Goal: Task Accomplishment & Management: Manage account settings

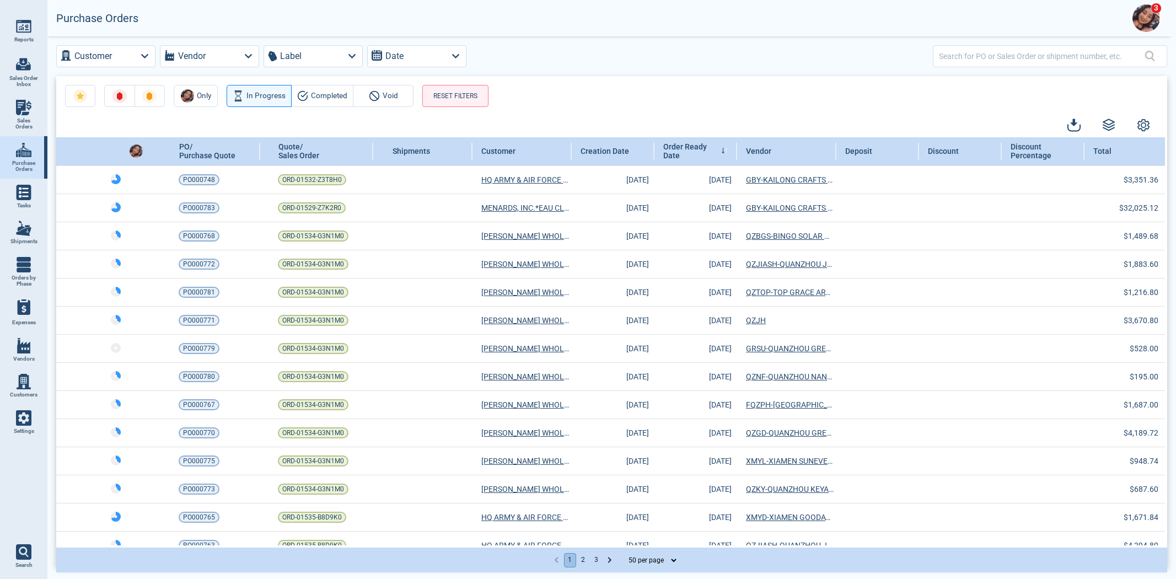
select select "50"
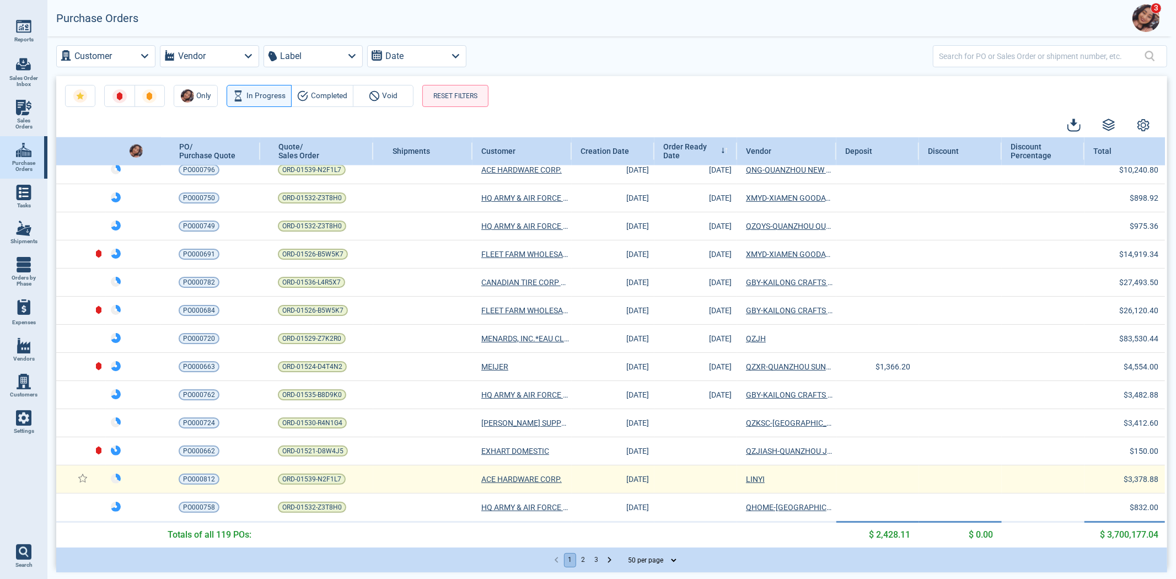
scroll to position [1058, 0]
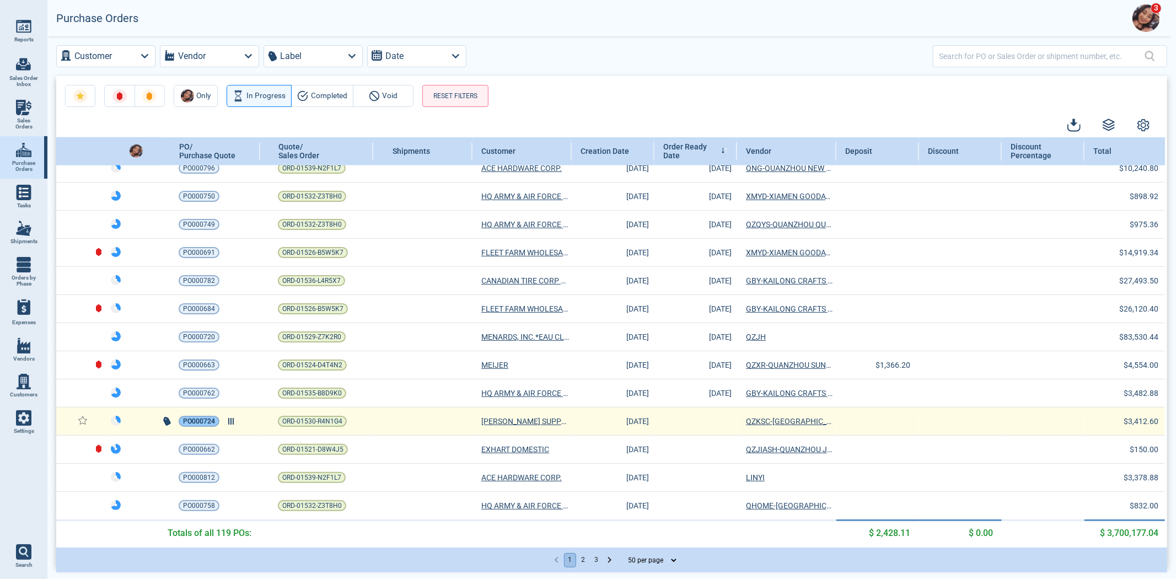
click at [216, 419] on div "PO000724" at bounding box center [199, 421] width 41 height 11
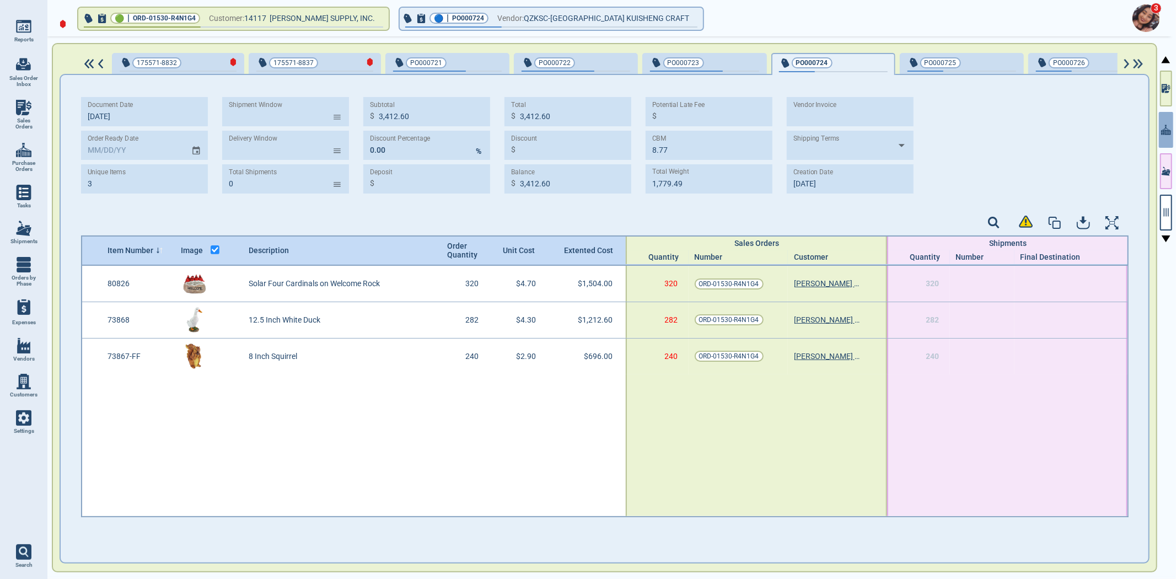
click at [449, 428] on div at bounding box center [354, 445] width 544 height 142
click at [338, 58] on div "button" at bounding box center [354, 62] width 37 height 12
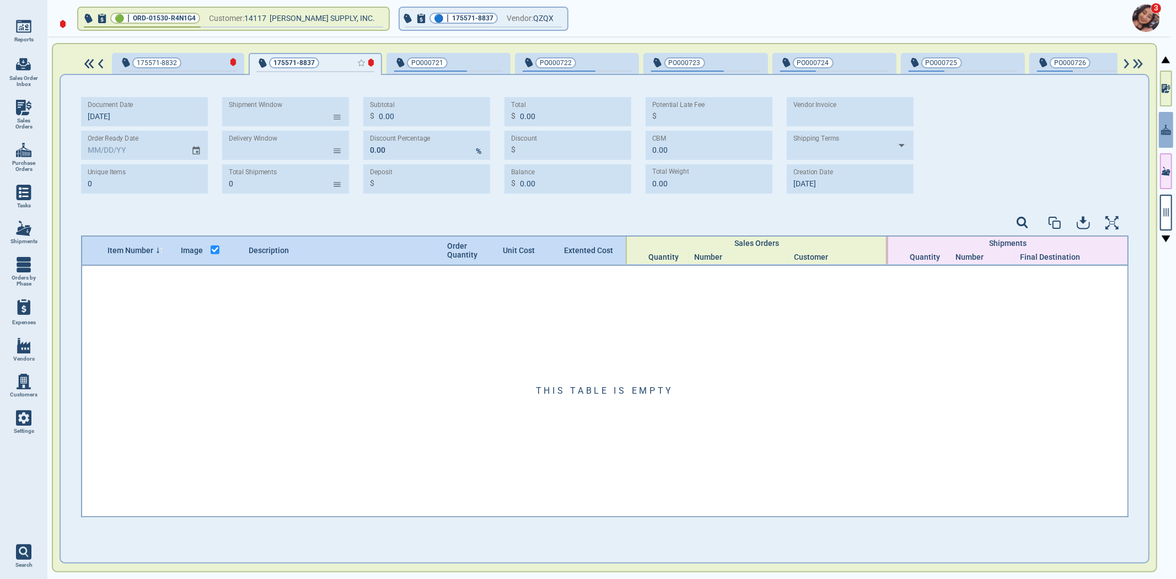
type input "0"
type input "0.00"
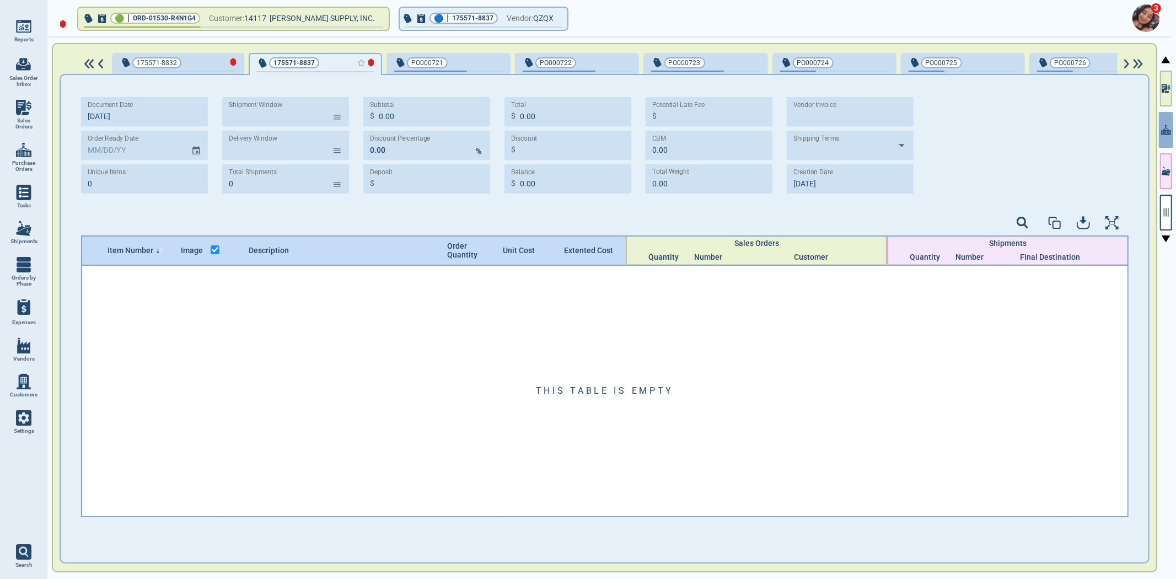
type input "0.00"
type input "8‎/20/25"
click at [199, 62] on div "button" at bounding box center [217, 62] width 37 height 12
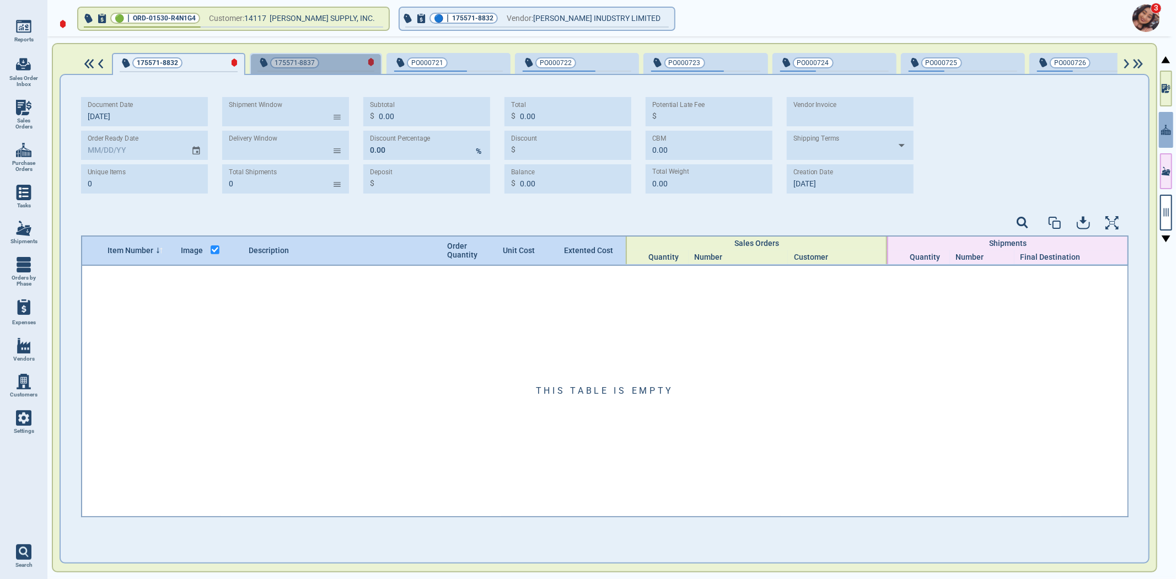
click at [336, 67] on div "175571-8837" at bounding box center [315, 62] width 117 height 13
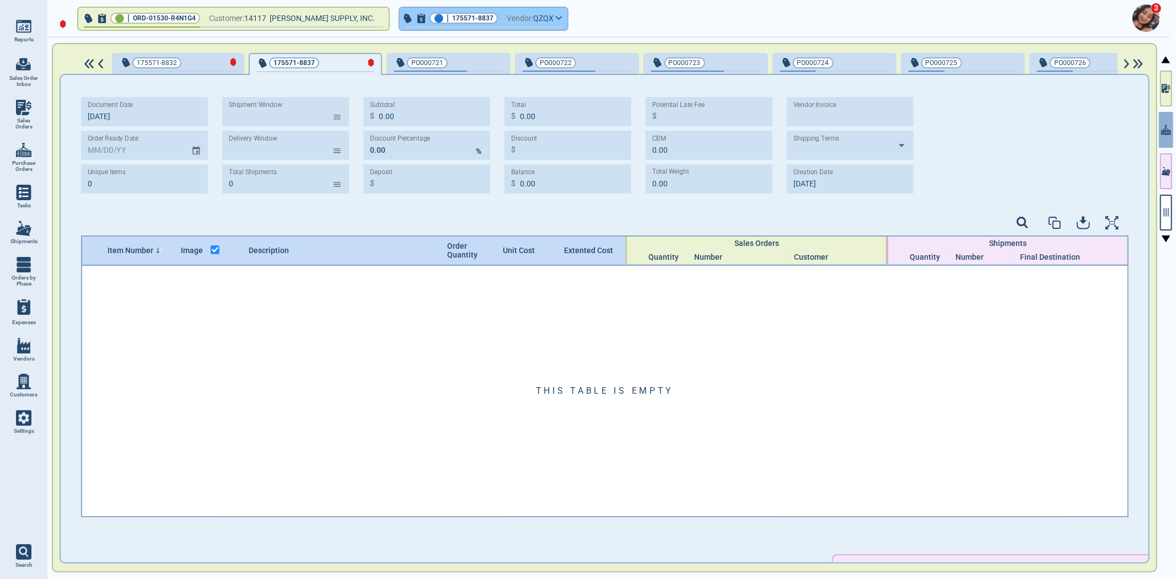
click at [455, 24] on button "🔵 | 175571-8837 Vendor: QZQX" at bounding box center [484, 19] width 168 height 22
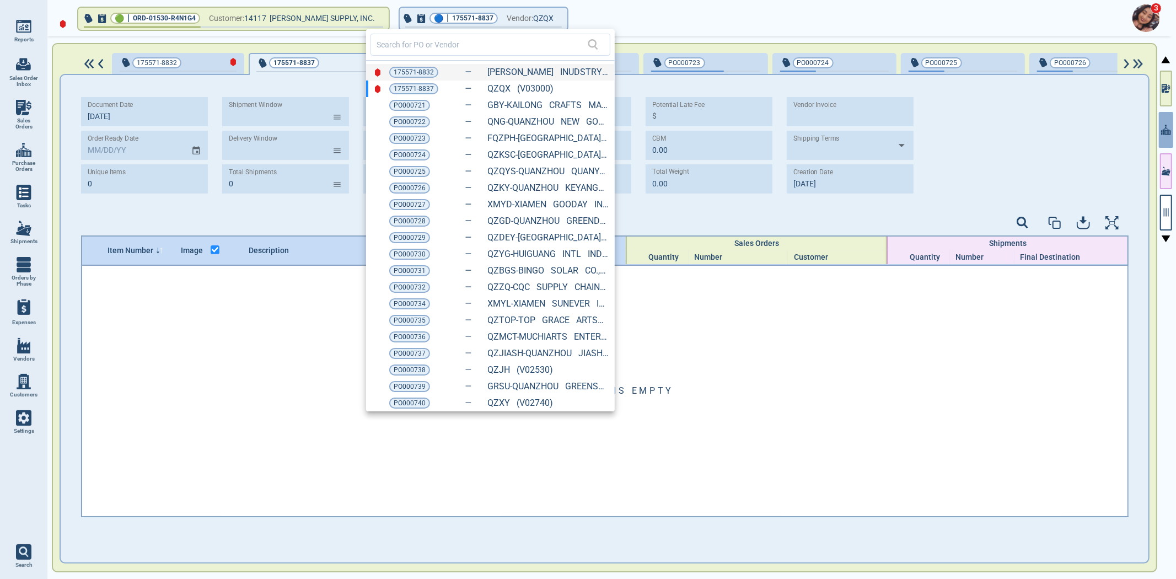
click at [417, 64] on div "175571-8832 TINGLE-TINGLE INUDSTRY LIMITED (11354)" at bounding box center [490, 72] width 249 height 17
click at [416, 68] on div "PO000721" at bounding box center [448, 63] width 109 height 15
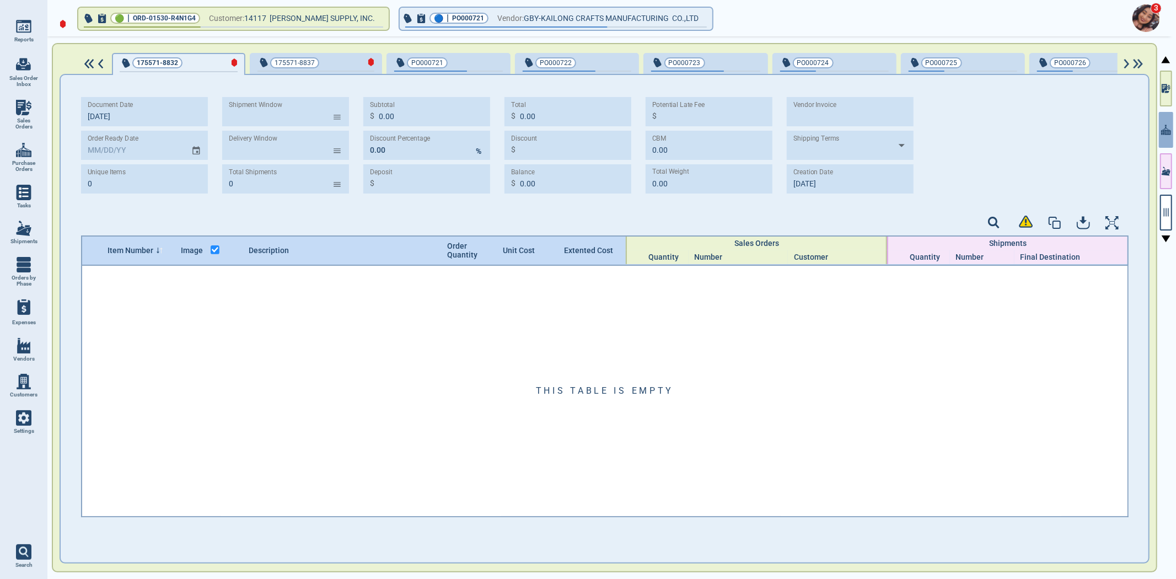
type input "6"
type input "8,045.52"
type input "7.17"
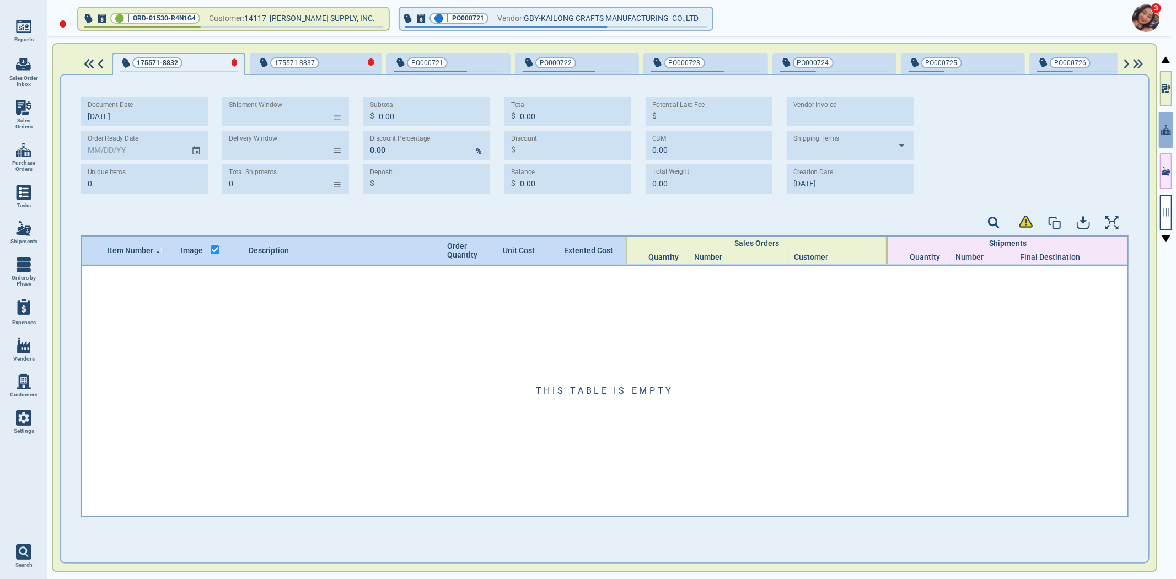
type input "1,076.97"
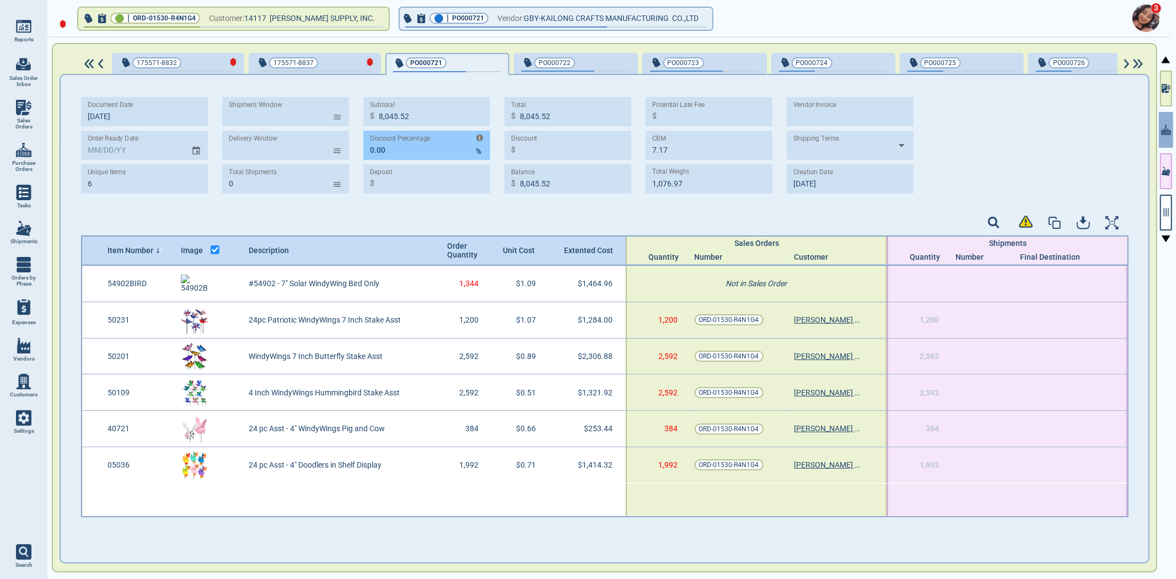
type input "9‎/5‎/25"
type input "9‎/6‎/25"
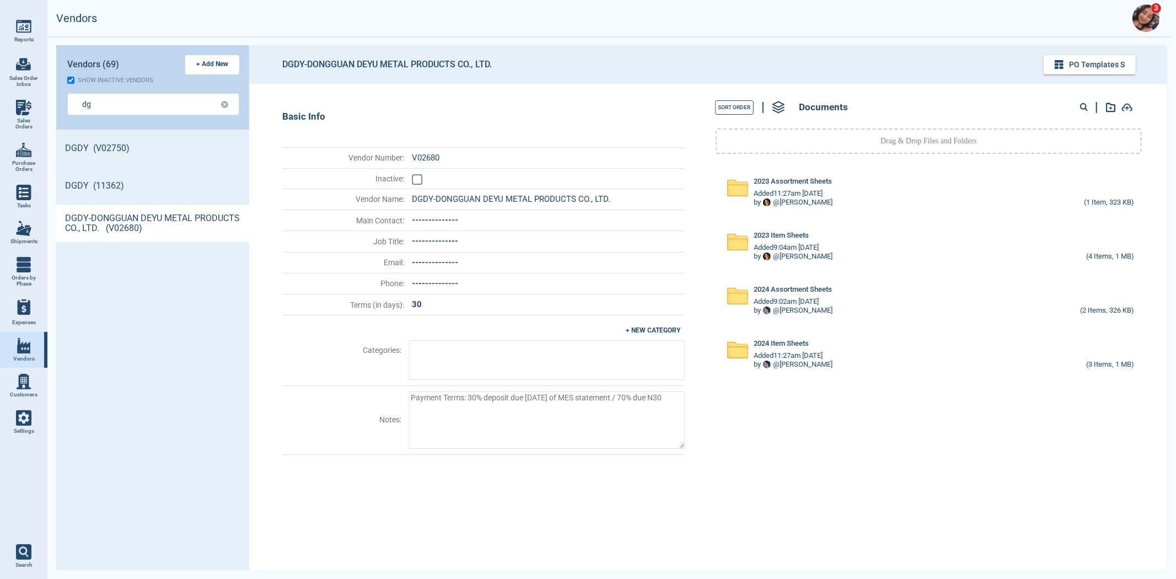
scroll to position [437, 190]
click at [28, 432] on link "Settings" at bounding box center [23, 422] width 47 height 36
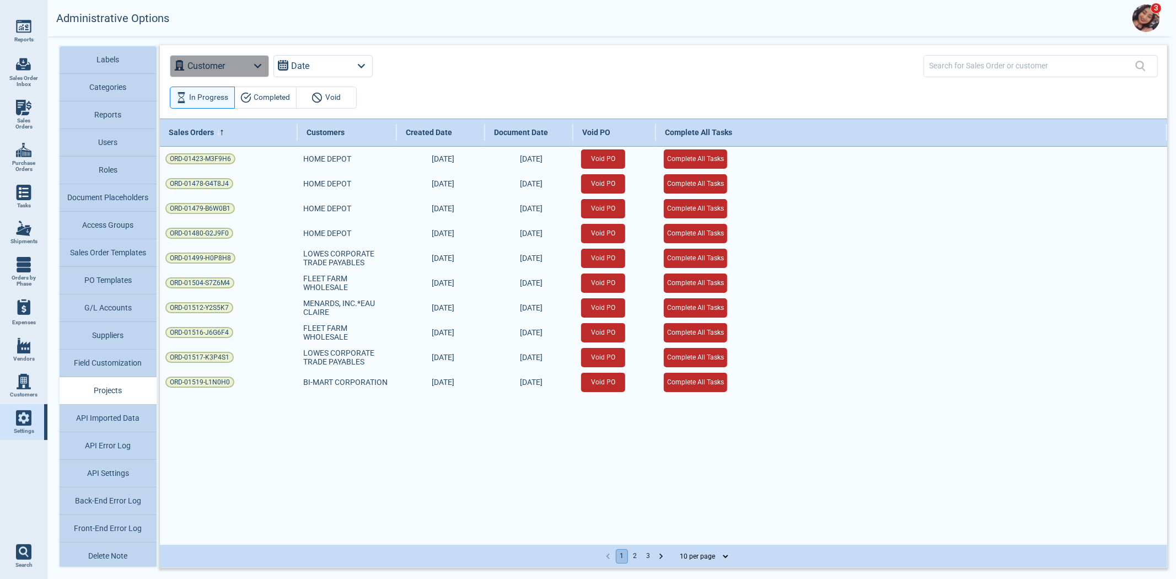
click at [237, 63] on button "Customer" at bounding box center [219, 66] width 99 height 22
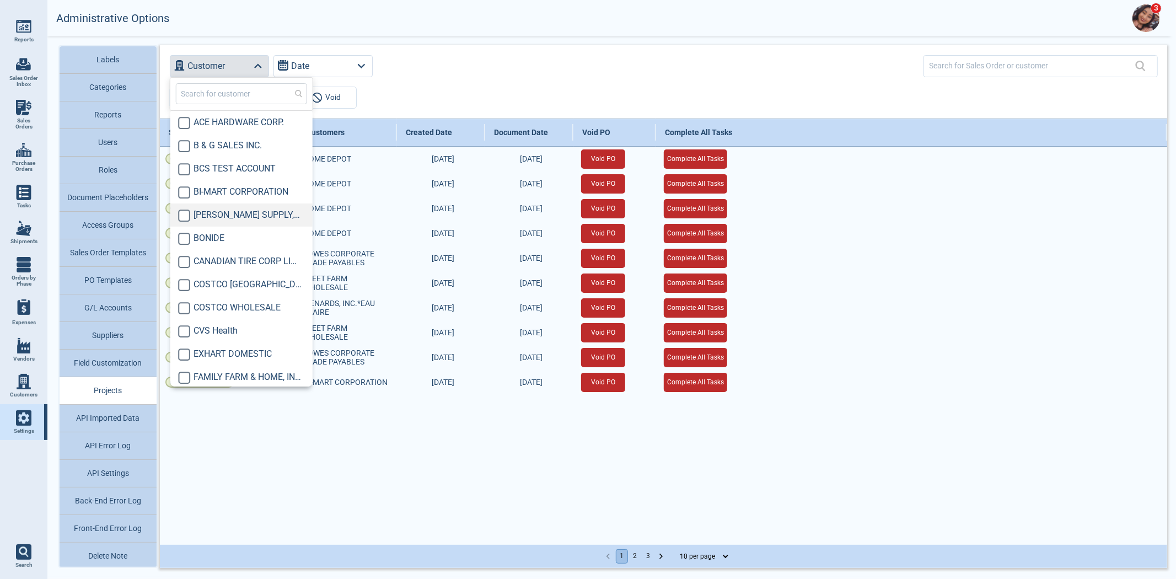
click at [221, 209] on span "[PERSON_NAME] SUPPLY, INC." at bounding box center [247, 214] width 108 height 13
checkbox input "true"
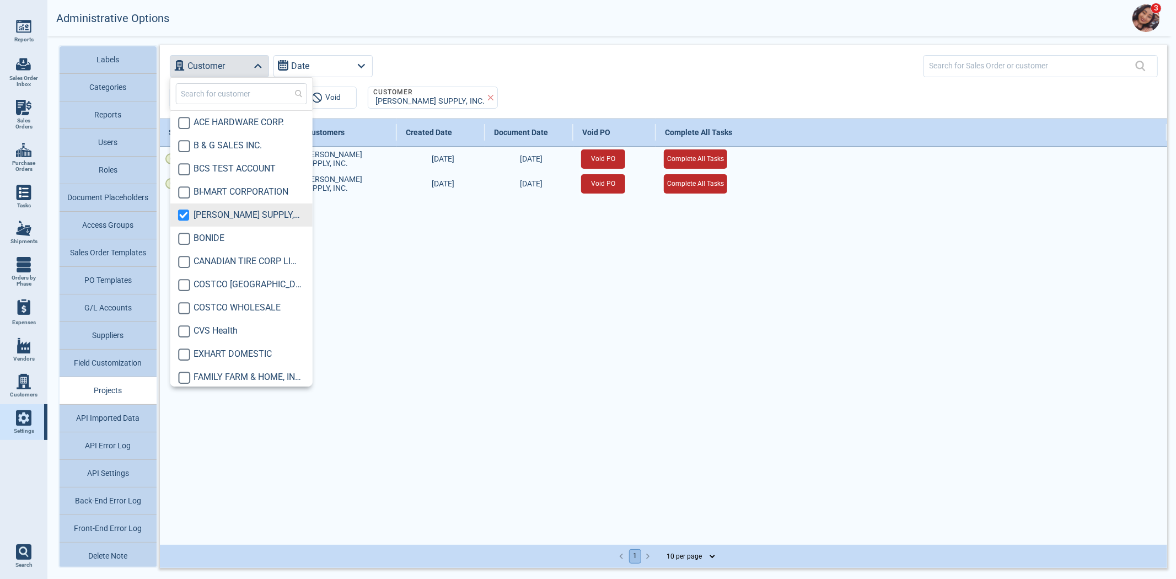
click at [476, 50] on div "Customer Date" at bounding box center [663, 65] width 1007 height 41
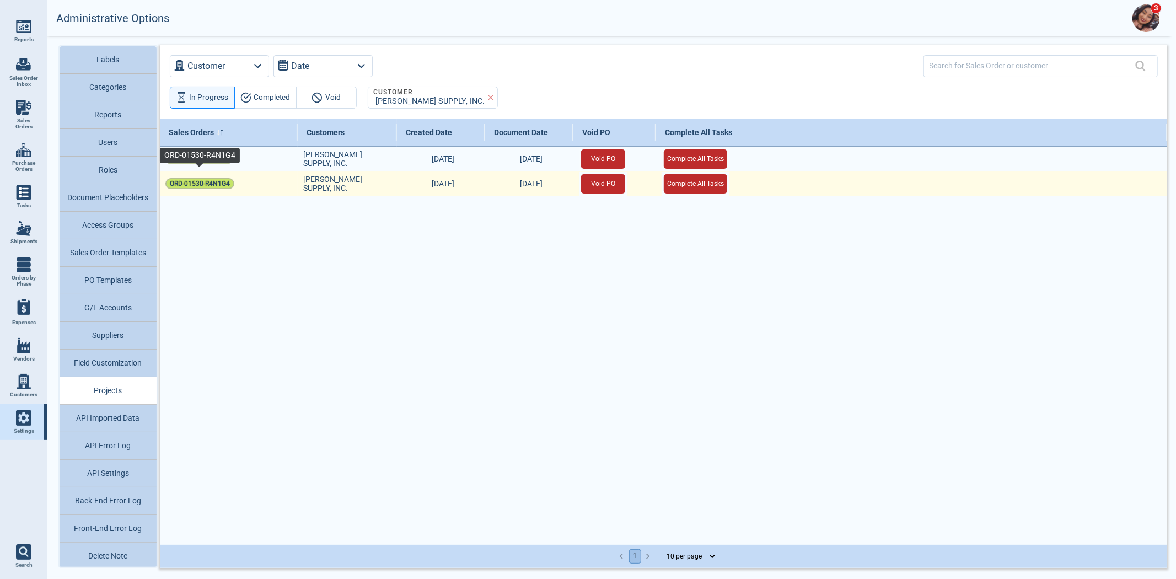
click at [217, 184] on span "ORD-01530-R4N1G4" at bounding box center [200, 183] width 60 height 11
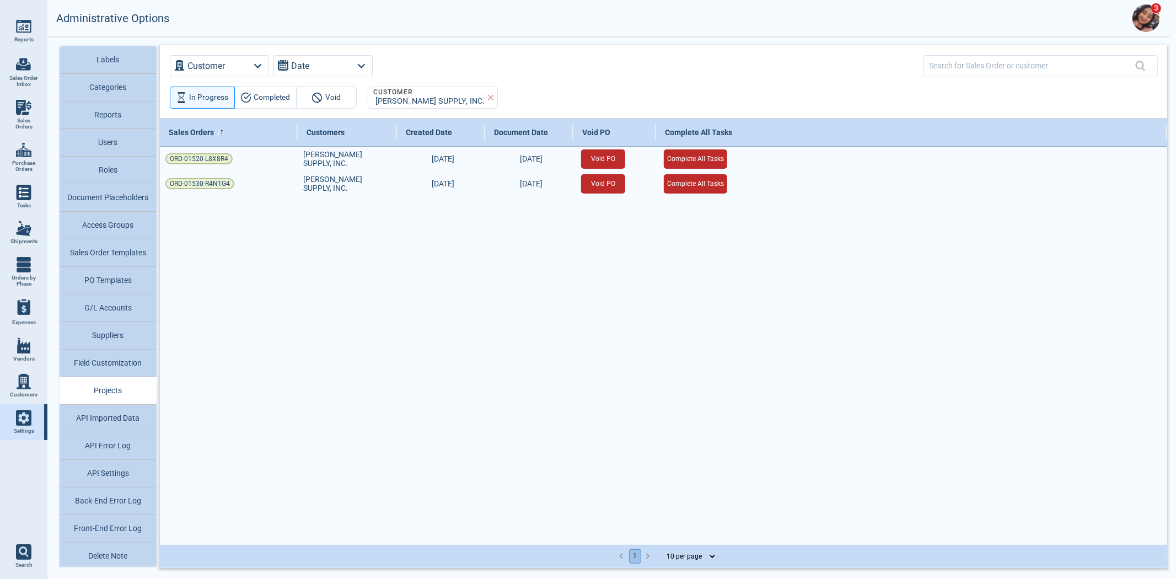
click at [470, 431] on div "Sales Orders Customers Created Date Document Date Void PO Complete All Tasks OR…" at bounding box center [663, 332] width 1007 height 427
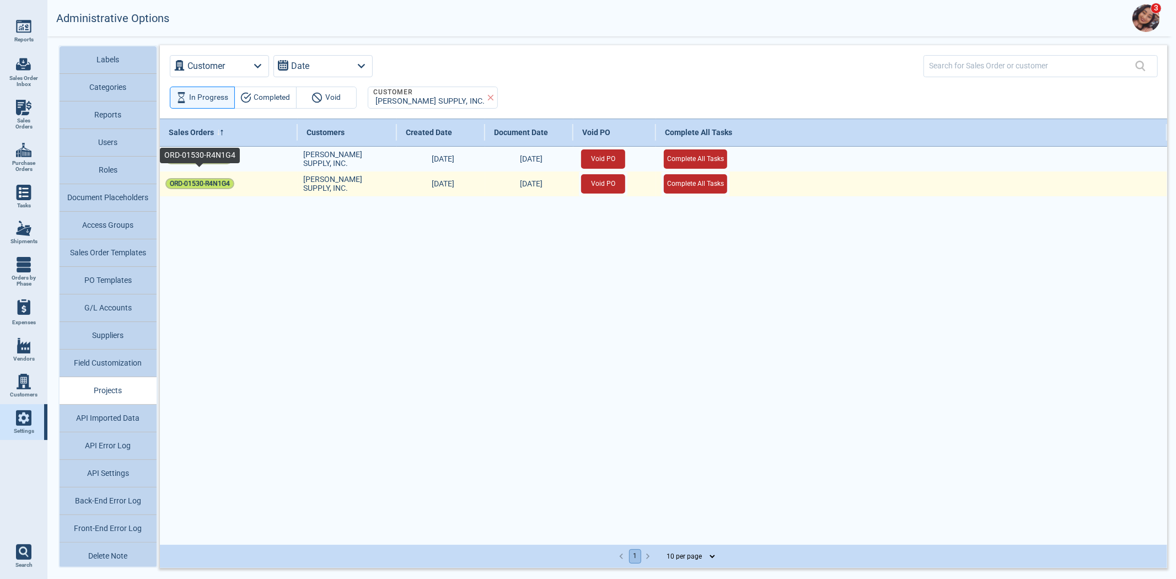
click at [195, 186] on span "ORD-01530-R4N1G4" at bounding box center [200, 183] width 60 height 11
click at [609, 189] on button "Void PO" at bounding box center [603, 183] width 44 height 19
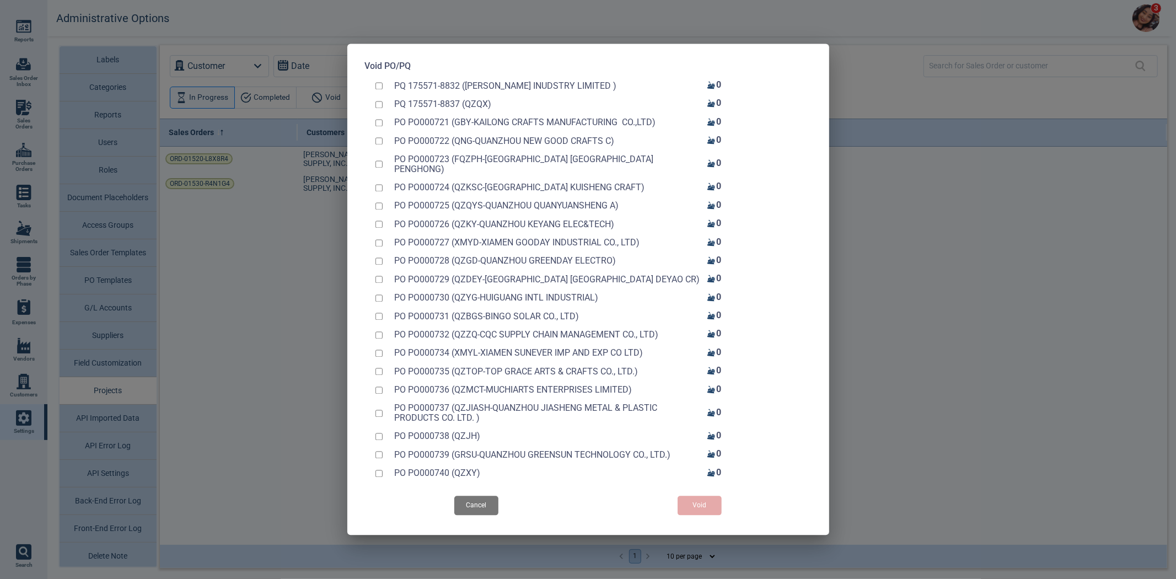
click at [381, 89] on div "PQ 175571-8832 ([PERSON_NAME] INUDSTRY LIMITED ) 0" at bounding box center [588, 86] width 447 height 18
checkbox input "true"
click at [381, 105] on div "PQ 175571-8837 (QZQX) 0" at bounding box center [588, 104] width 447 height 18
checkbox input "true"
click at [692, 513] on button "Void" at bounding box center [699, 505] width 44 height 19
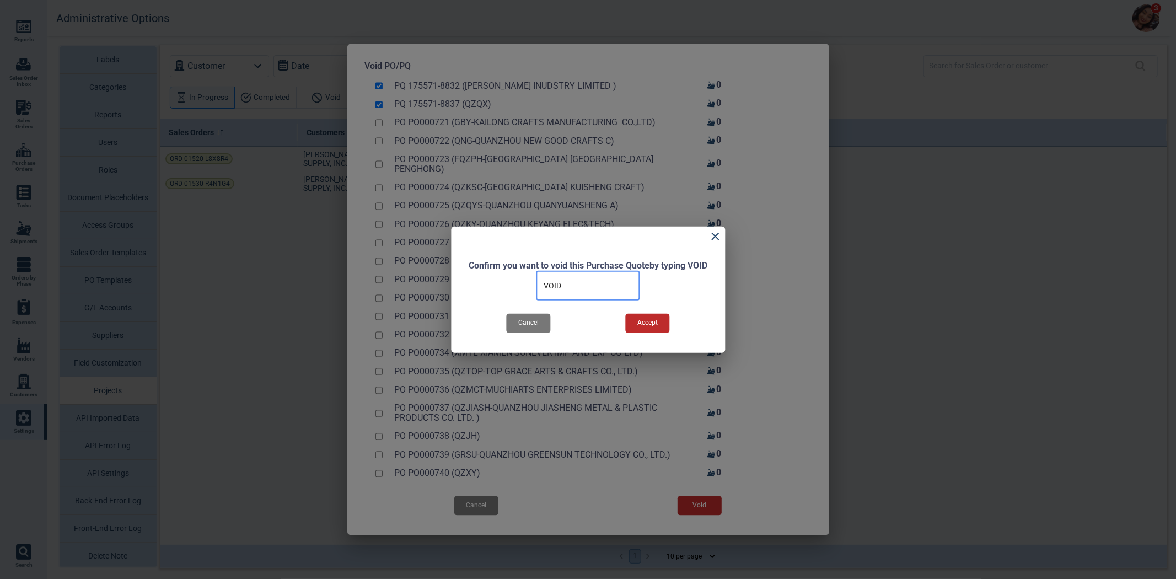
type input "VOID"
click at [659, 326] on button "Accept" at bounding box center [648, 322] width 44 height 19
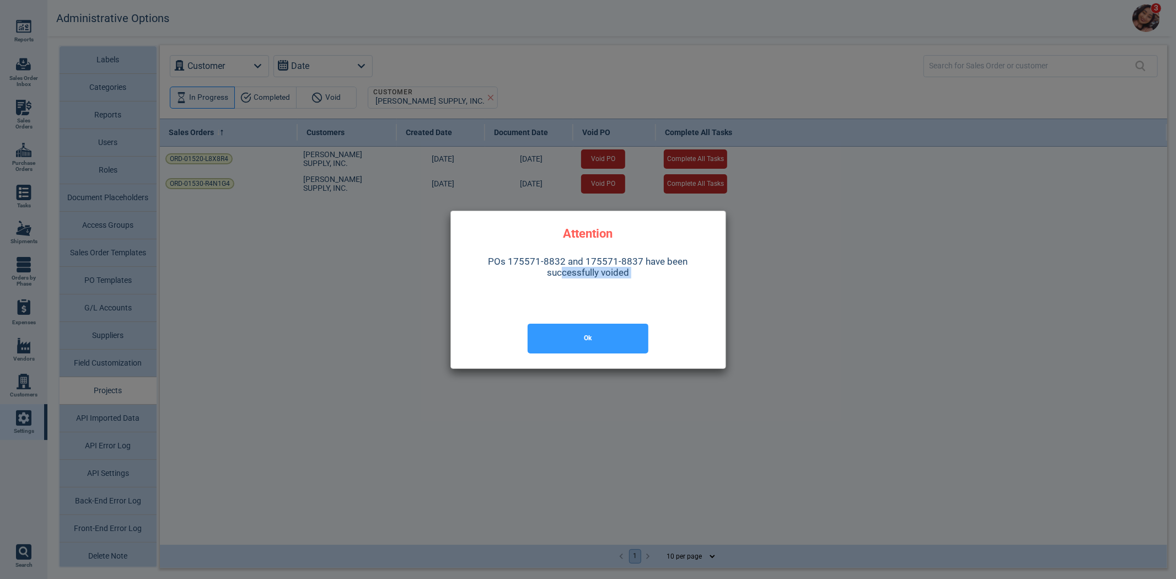
click at [560, 315] on div "Attention POs 175571-8832 and 175571-8837 have been successfully voided Ok" at bounding box center [588, 290] width 276 height 158
click at [558, 336] on button "Ok" at bounding box center [588, 339] width 121 height 30
